Goal: Information Seeking & Learning: Learn about a topic

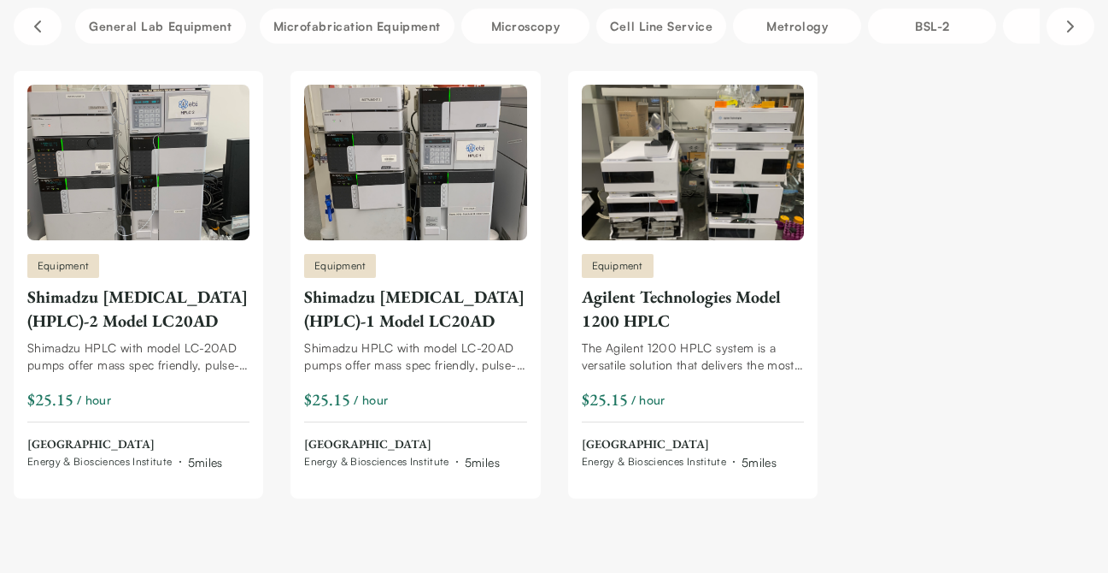
scroll to position [185, 0]
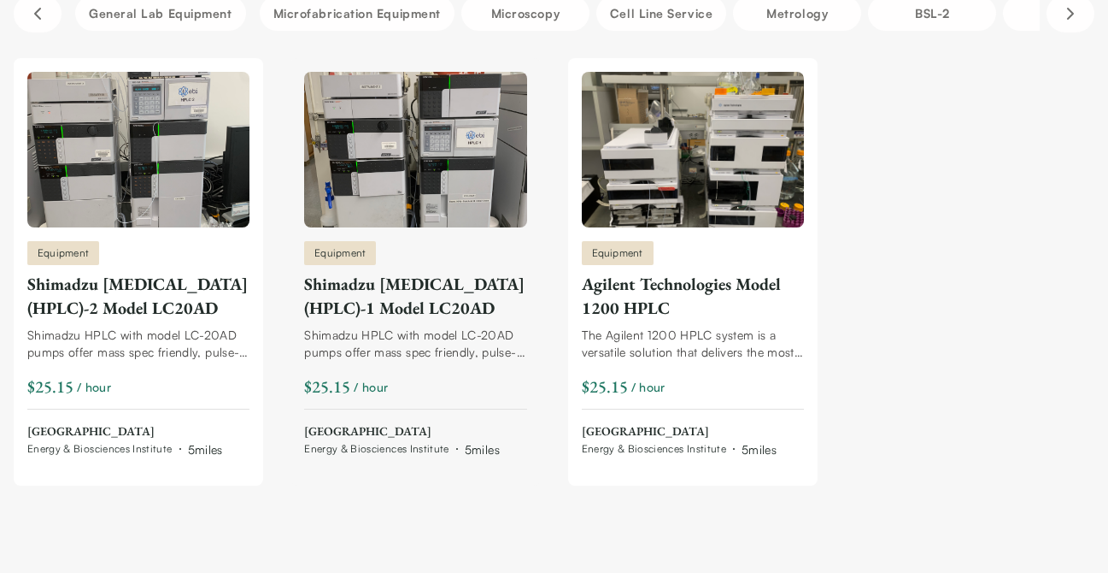
click at [405, 305] on div "Shimadzu [MEDICAL_DATA] (HPLC)-1 Model LC20AD" at bounding box center [415, 296] width 222 height 48
click at [619, 192] on img at bounding box center [693, 150] width 222 height 156
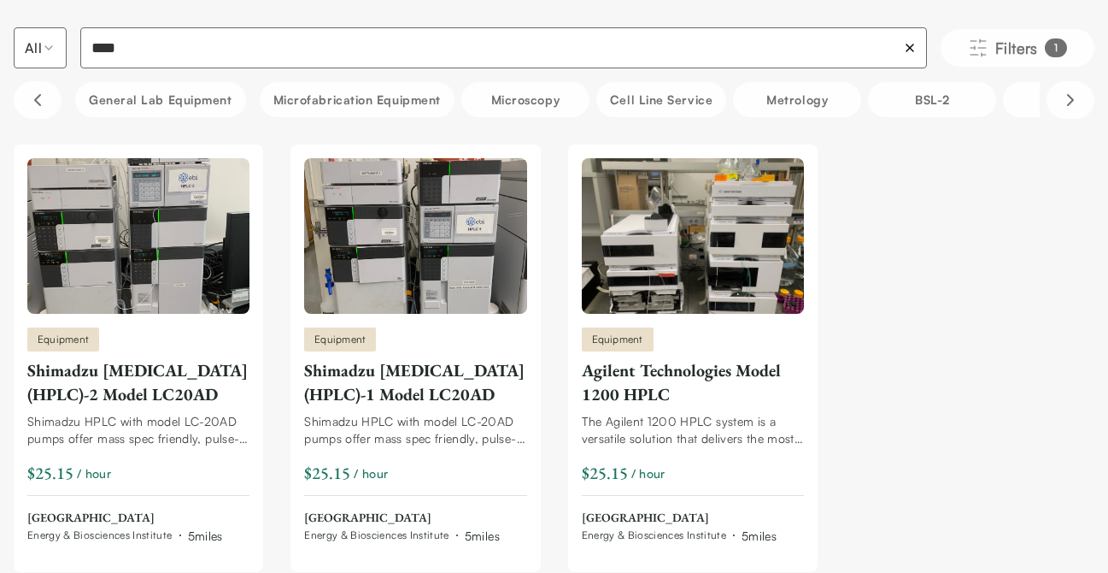
scroll to position [0, 0]
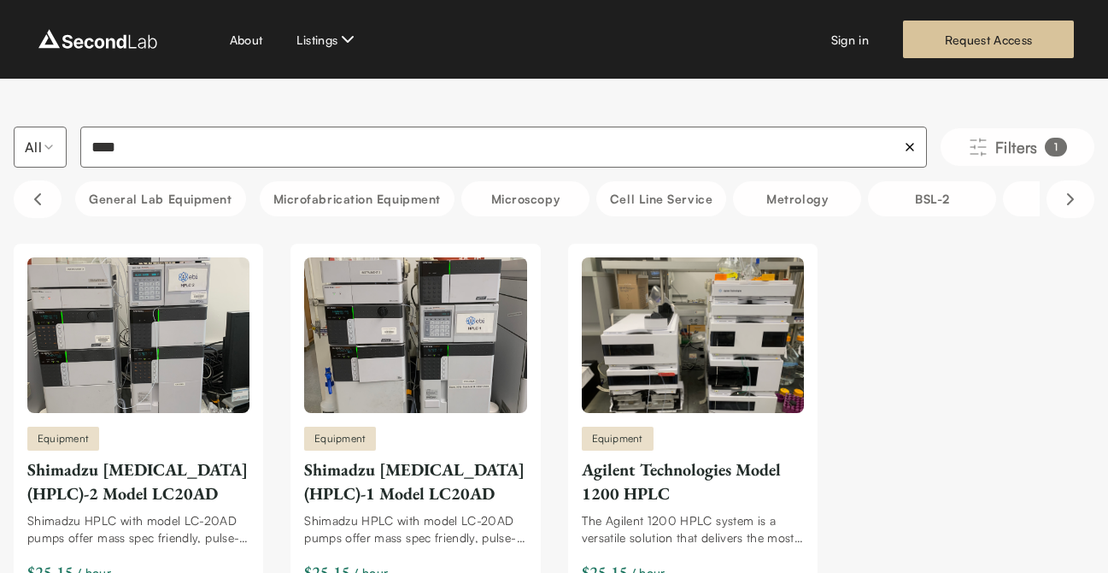
click at [907, 144] on icon at bounding box center [910, 147] width 7 height 7
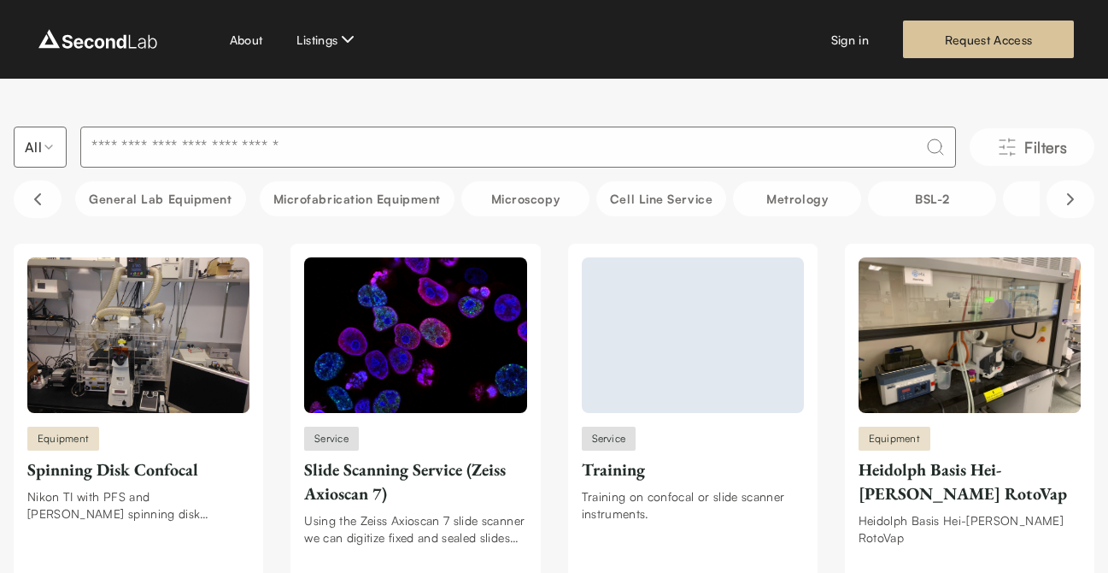
click at [508, 146] on input at bounding box center [518, 146] width 876 height 41
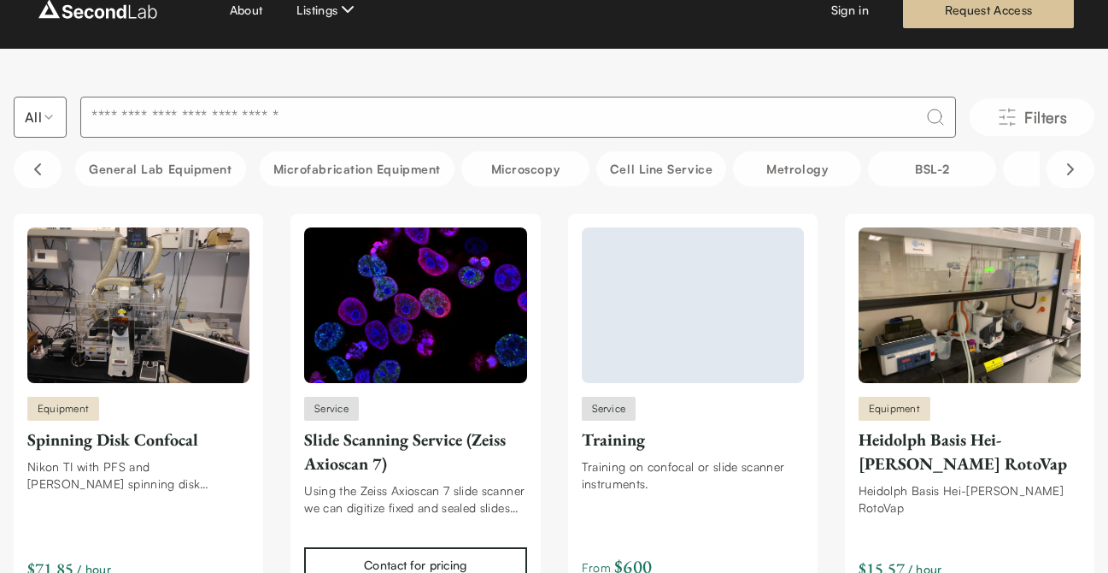
click at [255, 116] on input at bounding box center [518, 117] width 876 height 41
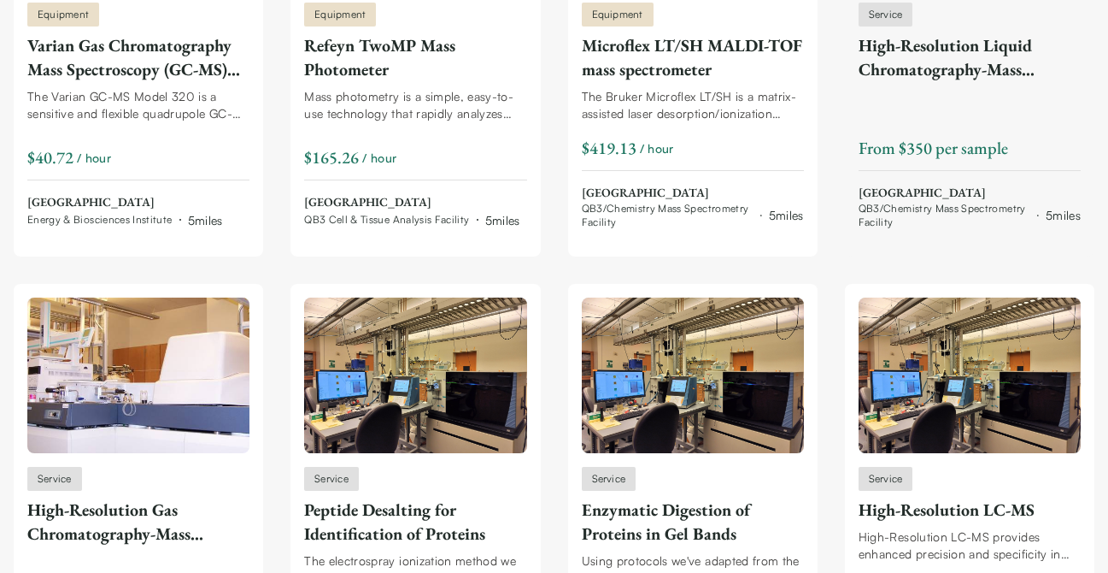
scroll to position [432, 0]
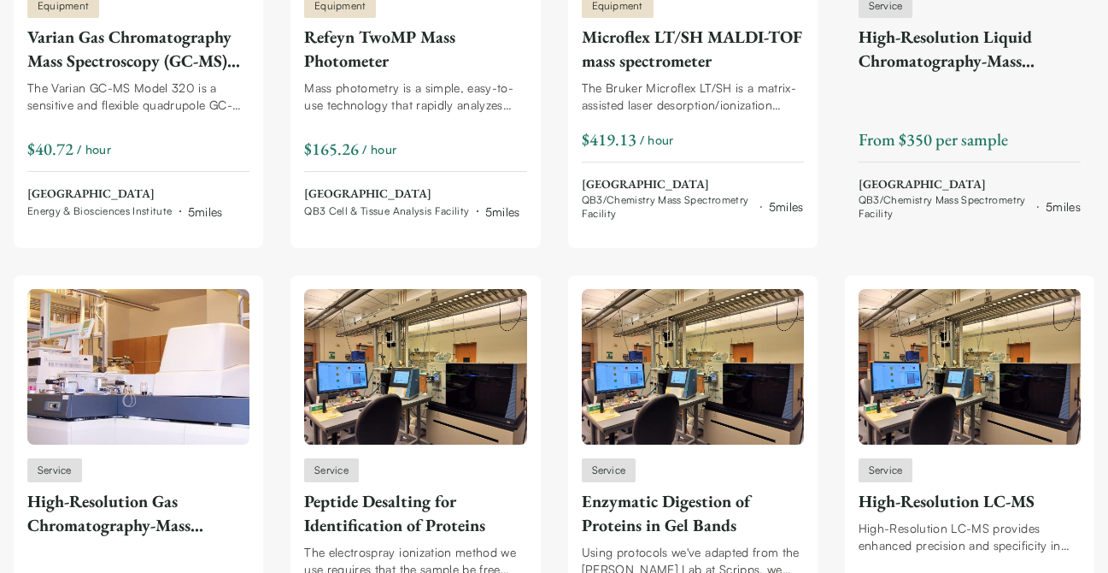
type input "**********"
click at [984, 51] on div "High-Resolution Liquid Chromatography-Mass Spectrometry (LC-MS)" at bounding box center [970, 49] width 222 height 48
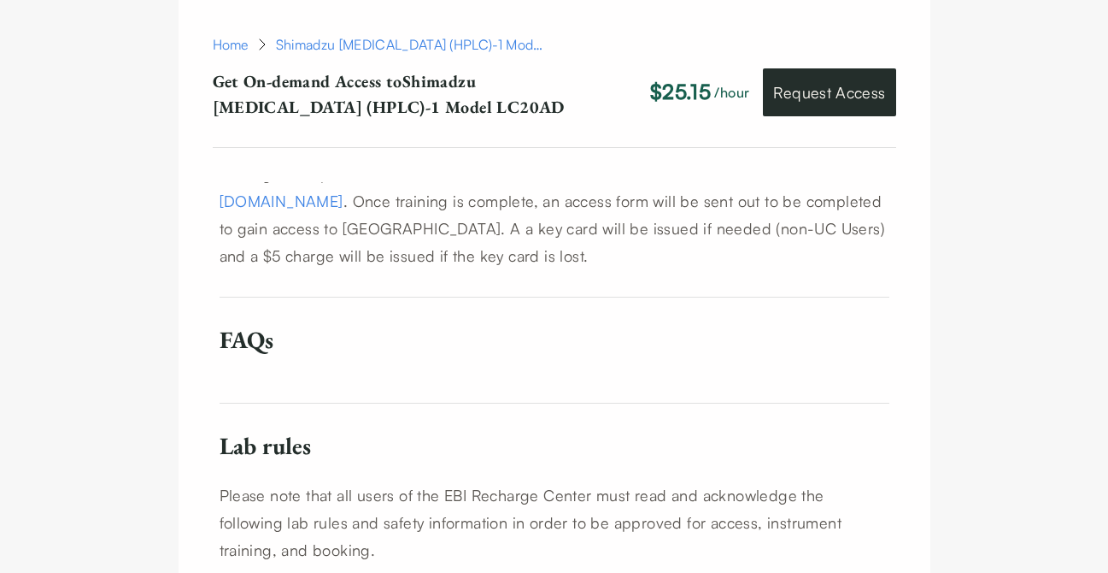
scroll to position [1295, 0]
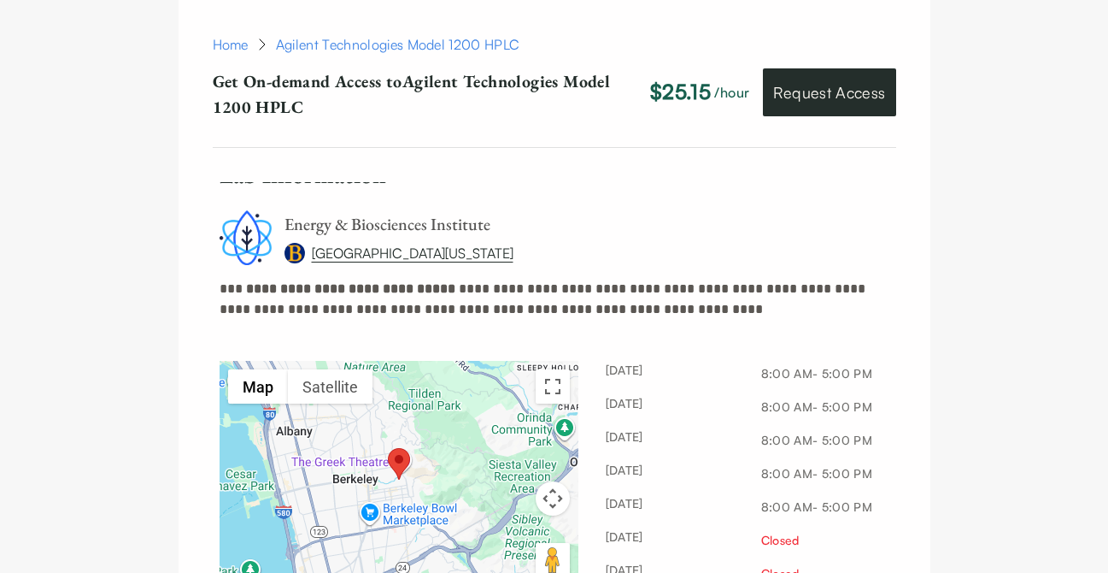
scroll to position [1769, 0]
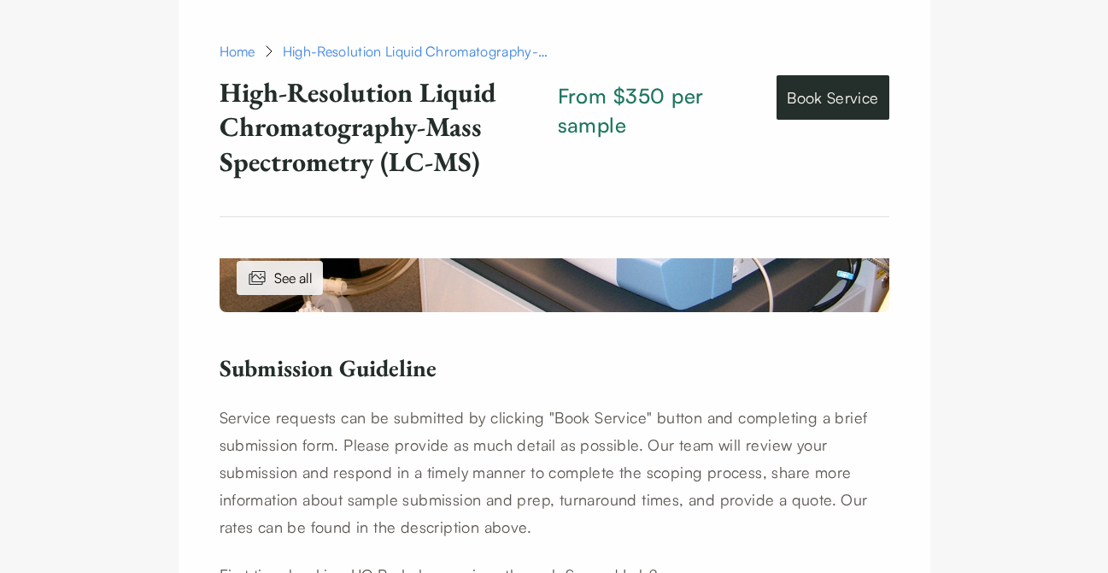
scroll to position [545, 0]
